Goal: Connect with others: Establish contact or relationships with other users

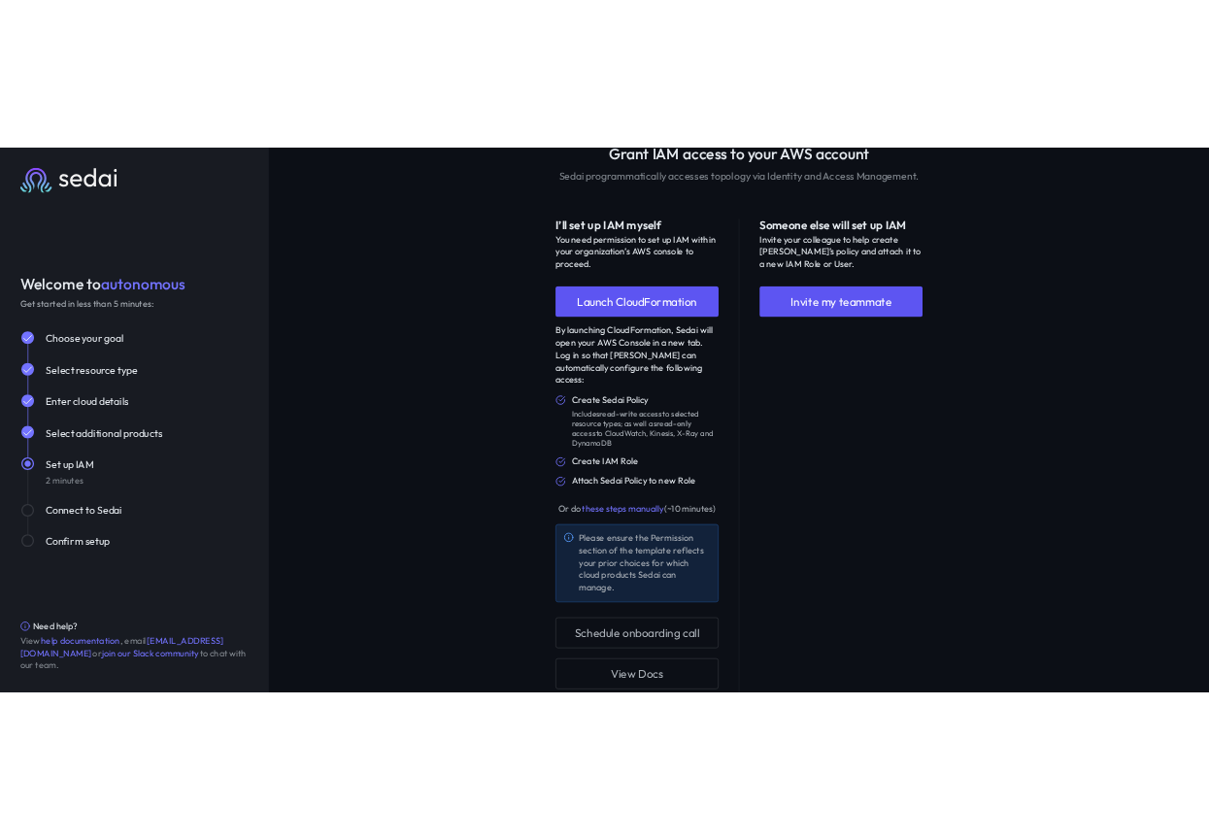
scroll to position [241, 0]
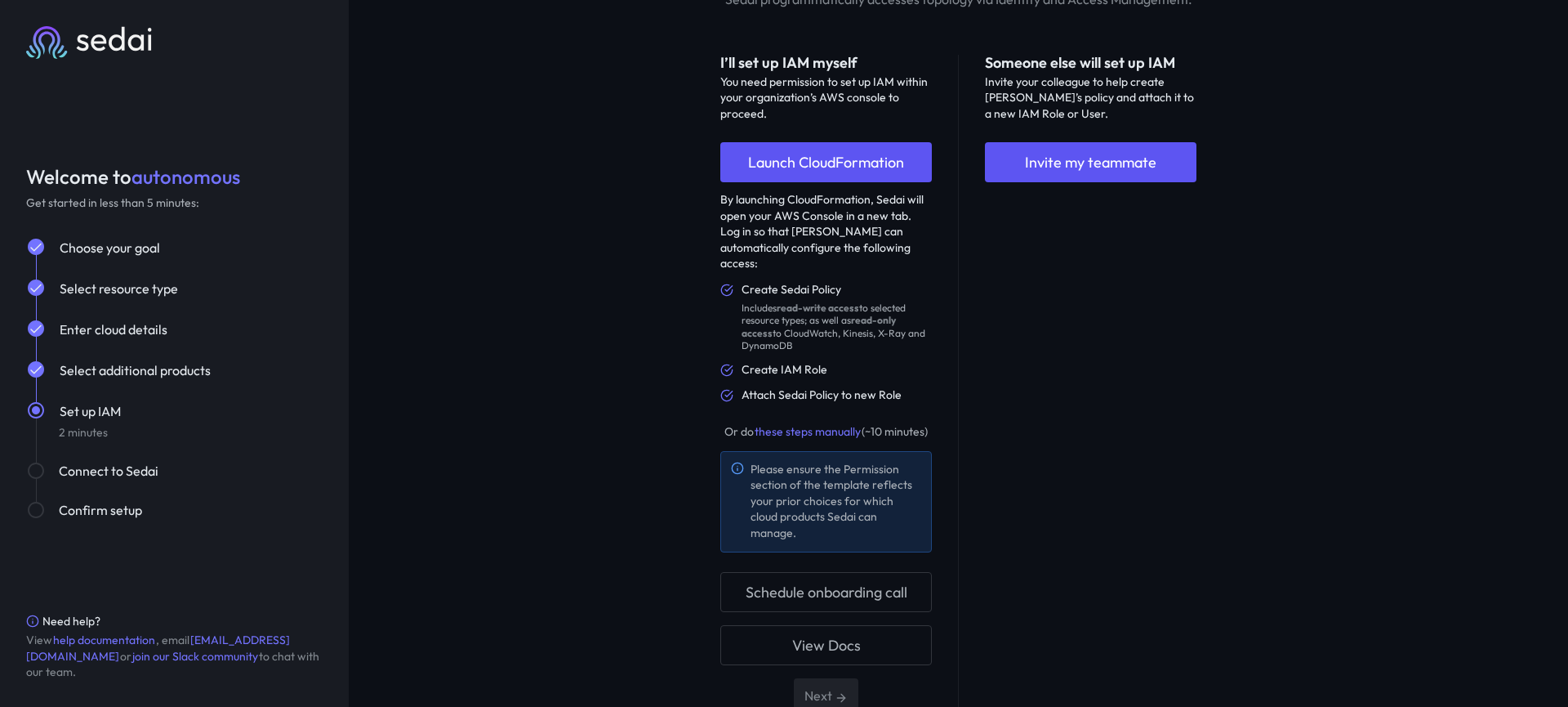
click at [108, 470] on div "Connect to Sedai" at bounding box center [191, 470] width 264 height 19
click at [812, 678] on div "Next" at bounding box center [825, 695] width 211 height 35
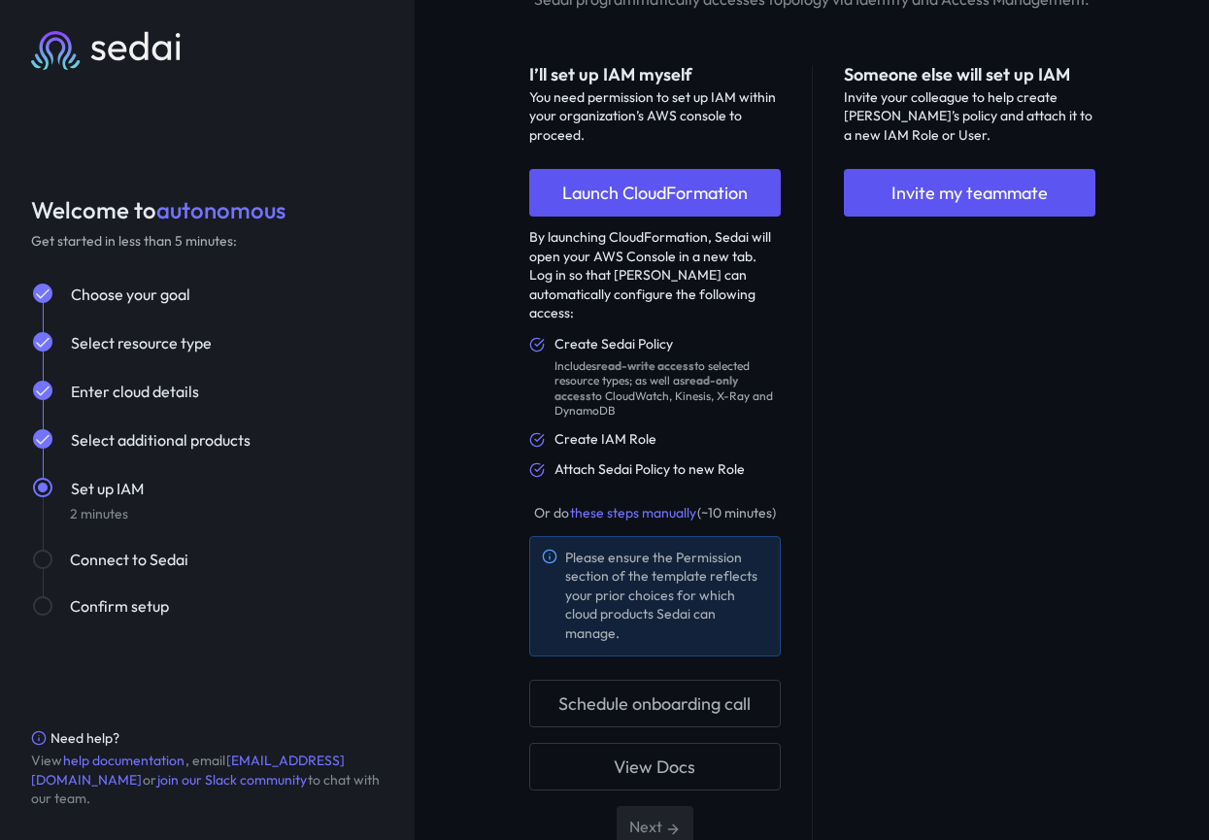
click at [923, 438] on div "Someone else will set up IAM Invite your colleague to help create [PERSON_NAME]…" at bounding box center [969, 456] width 251 height 782
click at [651, 806] on div "Next" at bounding box center [654, 826] width 251 height 41
click at [674, 806] on div "Next" at bounding box center [654, 826] width 251 height 41
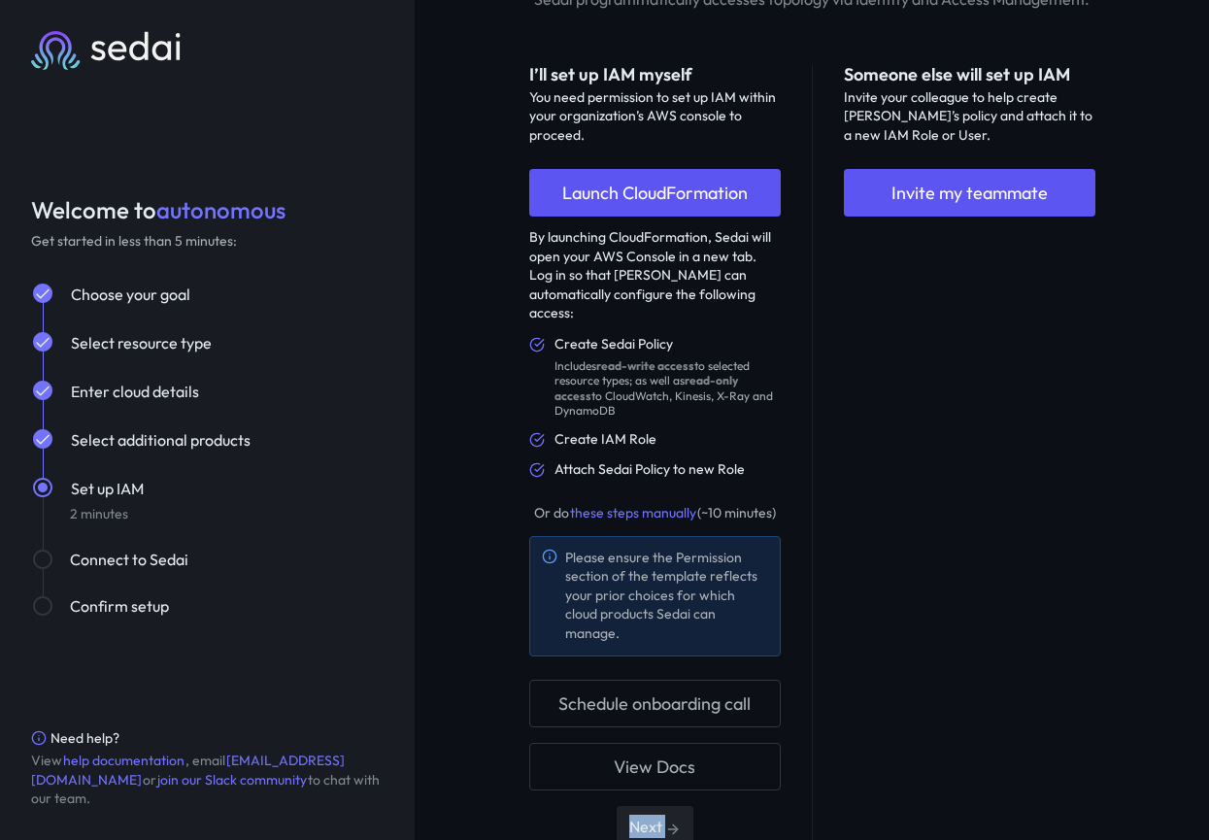
click at [665, 806] on div "Next" at bounding box center [654, 826] width 251 height 41
click at [670, 806] on div "Next" at bounding box center [654, 826] width 251 height 41
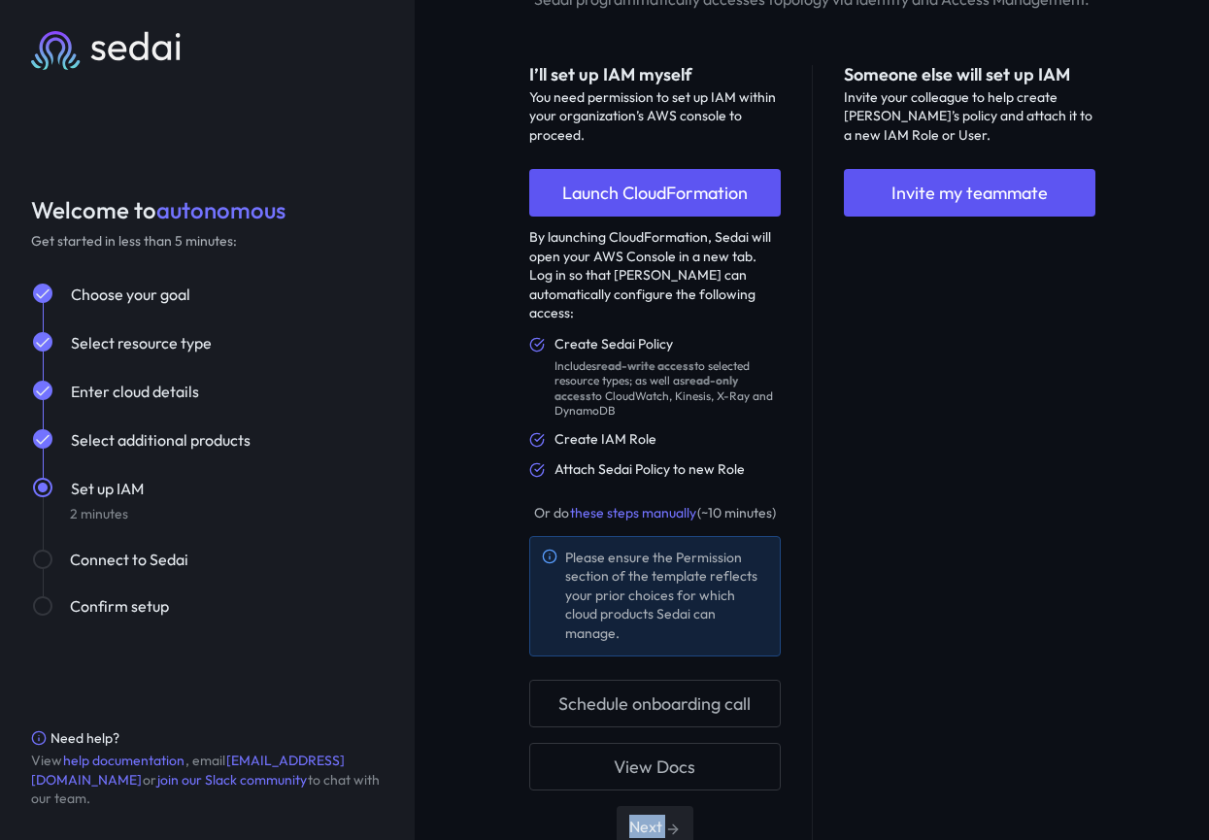
click at [670, 806] on div "Next" at bounding box center [654, 826] width 251 height 41
click at [649, 806] on div "Next" at bounding box center [654, 826] width 251 height 41
click at [672, 806] on div "Next" at bounding box center [654, 826] width 251 height 41
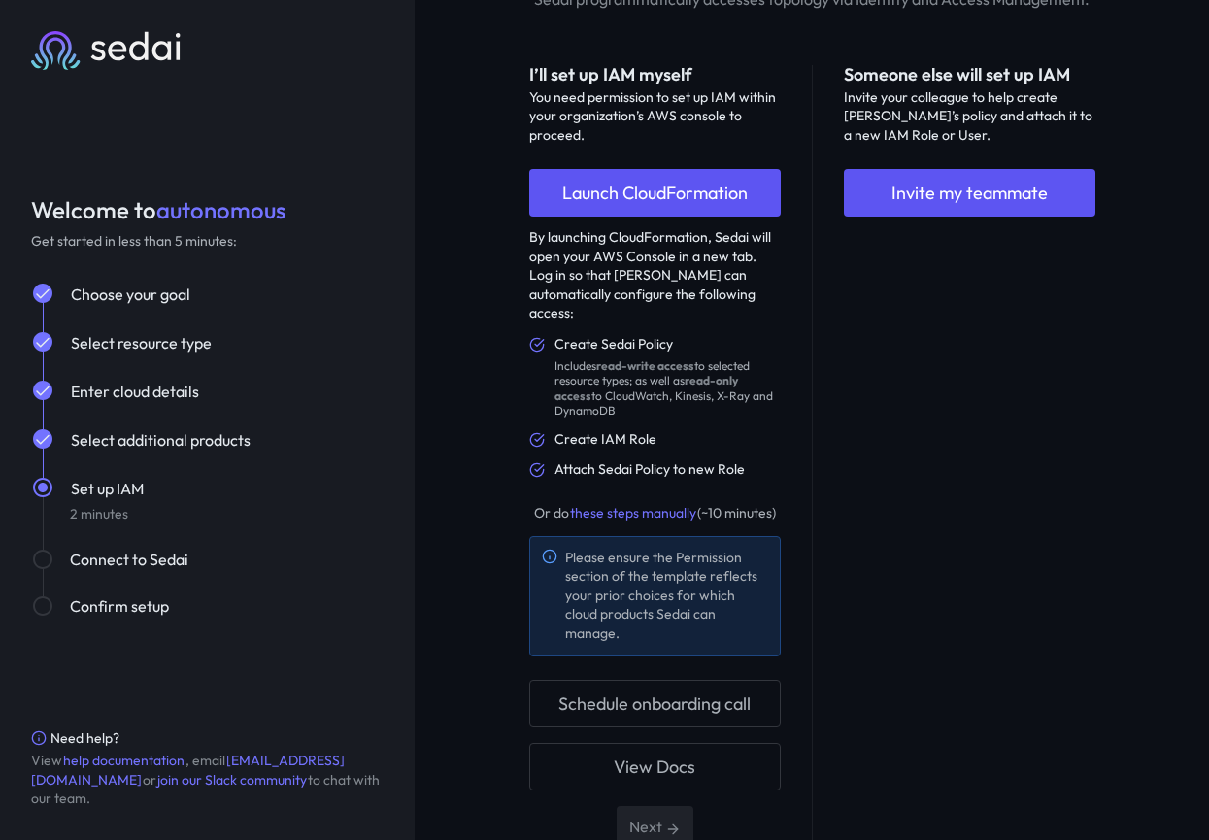
click at [1061, 625] on div "Someone else will set up IAM Invite your colleague to help create [PERSON_NAME]…" at bounding box center [969, 456] width 251 height 782
click at [647, 806] on div "Next" at bounding box center [654, 826] width 251 height 41
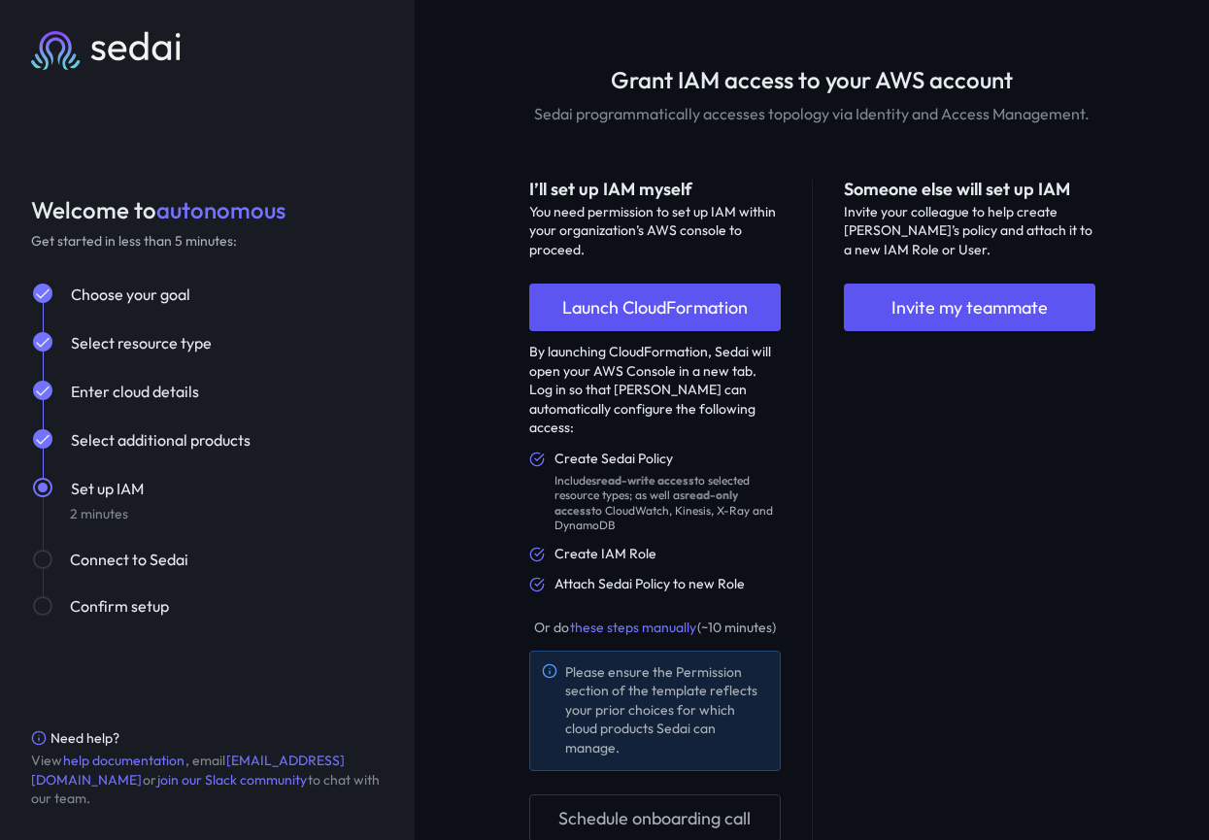
scroll to position [138, 0]
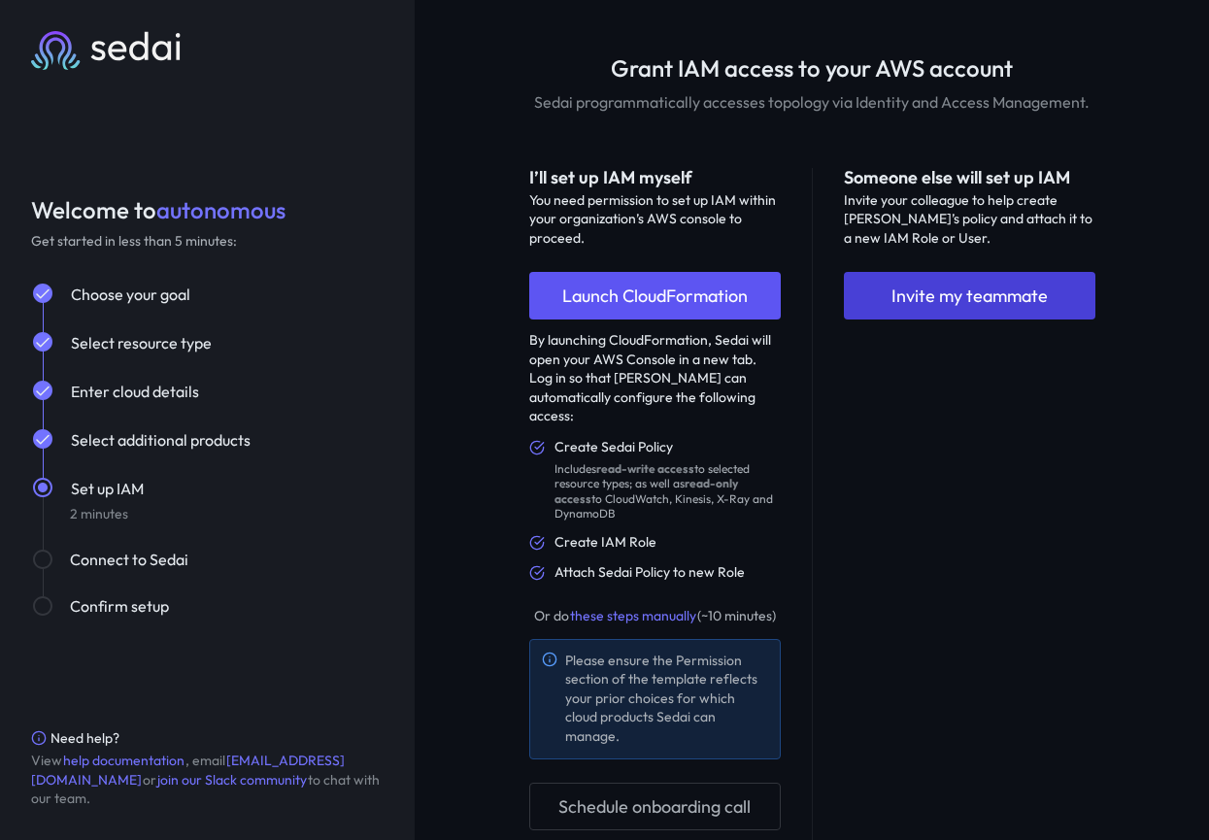
click at [906, 298] on button "Invite my teammate" at bounding box center [969, 296] width 251 height 48
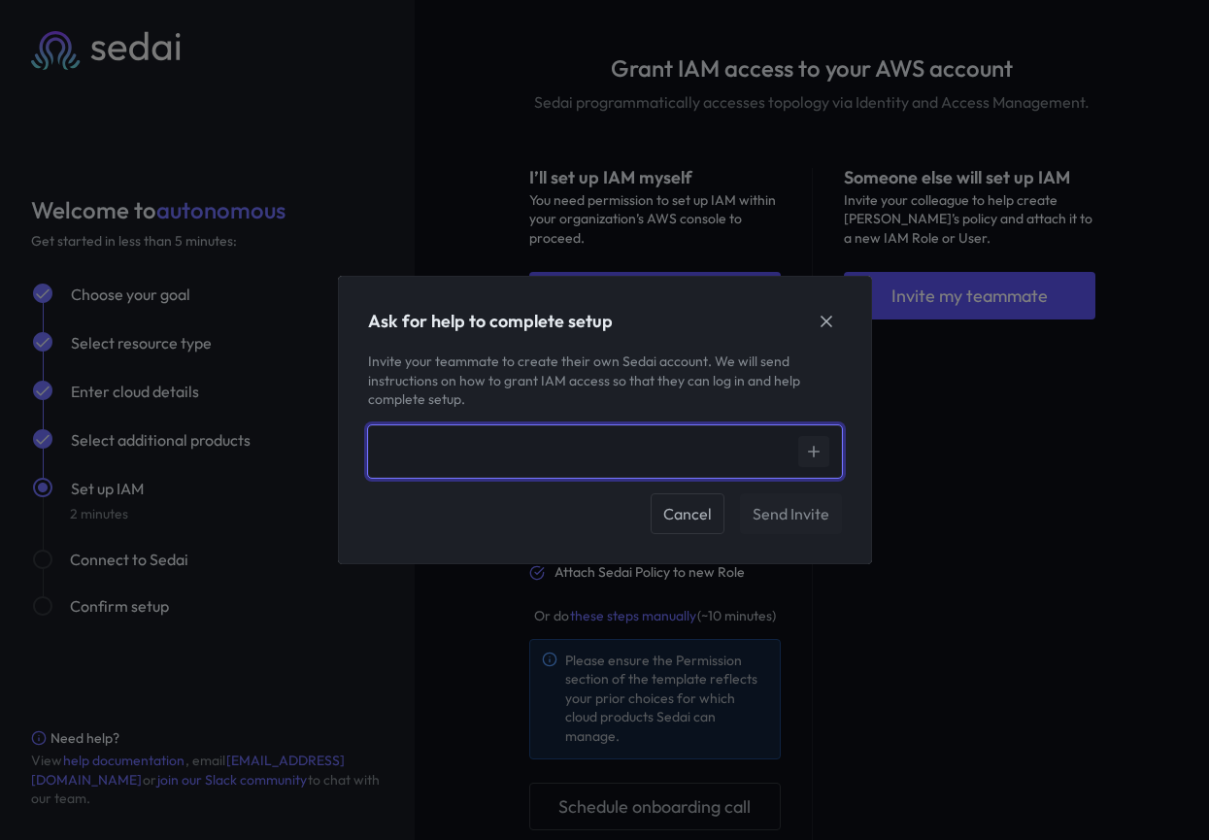
click at [604, 463] on input at bounding box center [587, 451] width 413 height 24
paste input "**********"
type input "**********"
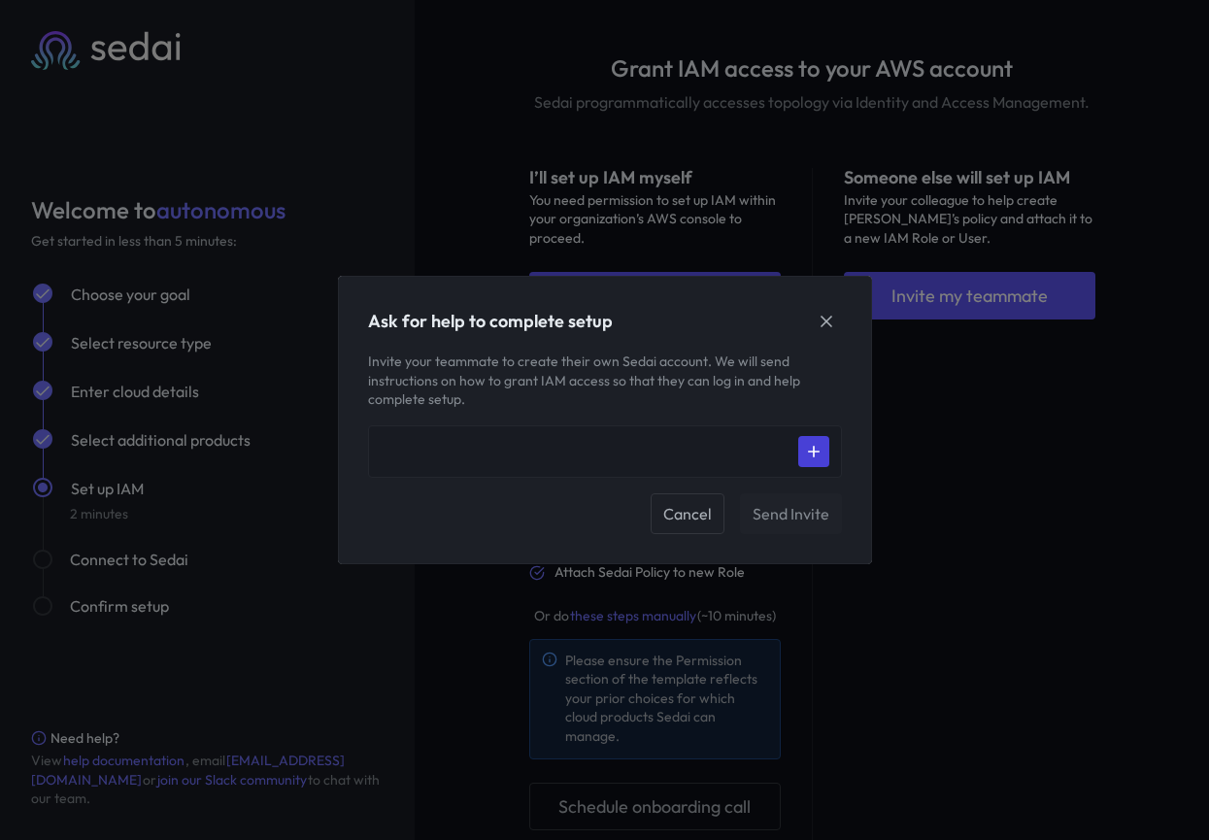
click at [809, 448] on div at bounding box center [605, 451] width 448 height 31
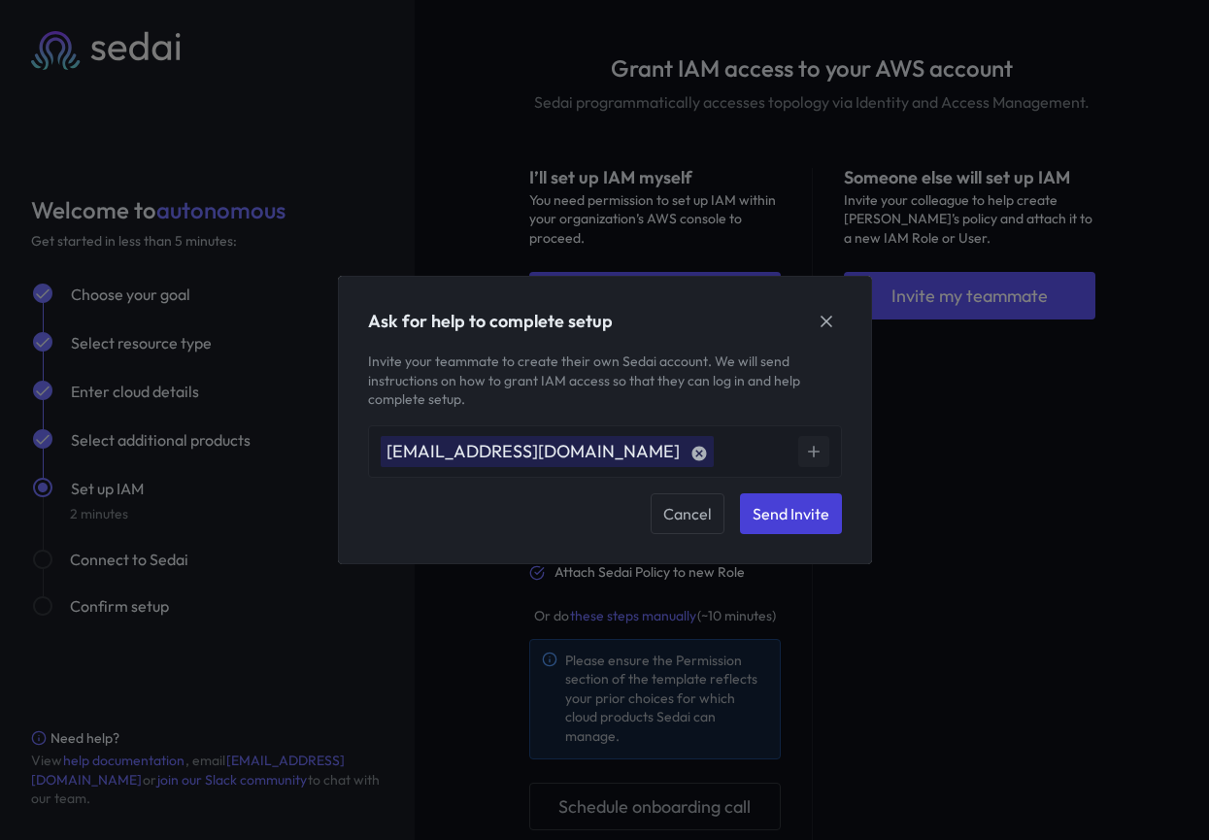
click at [798, 508] on button "Send Invite" at bounding box center [791, 513] width 102 height 41
